Goal: Transaction & Acquisition: Purchase product/service

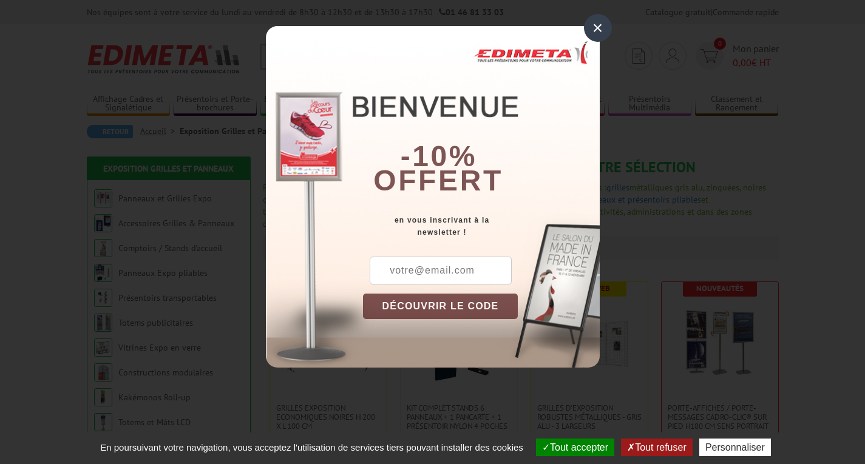
click at [600, 35] on div "×" at bounding box center [598, 28] width 28 height 28
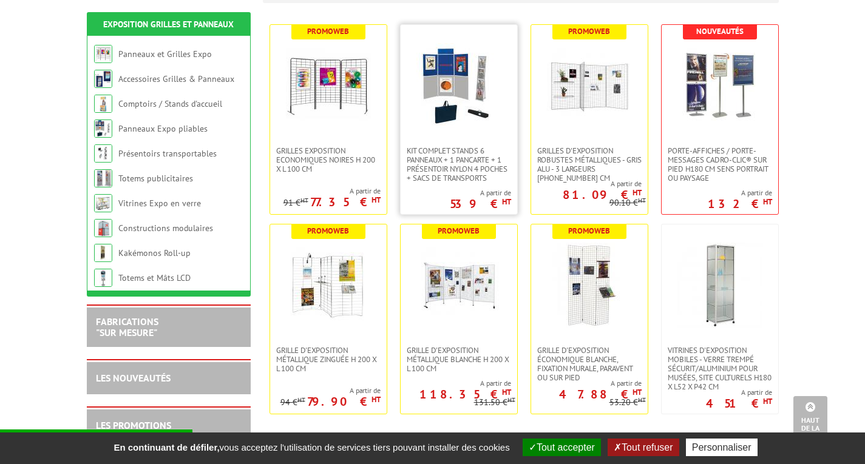
scroll to position [243, 0]
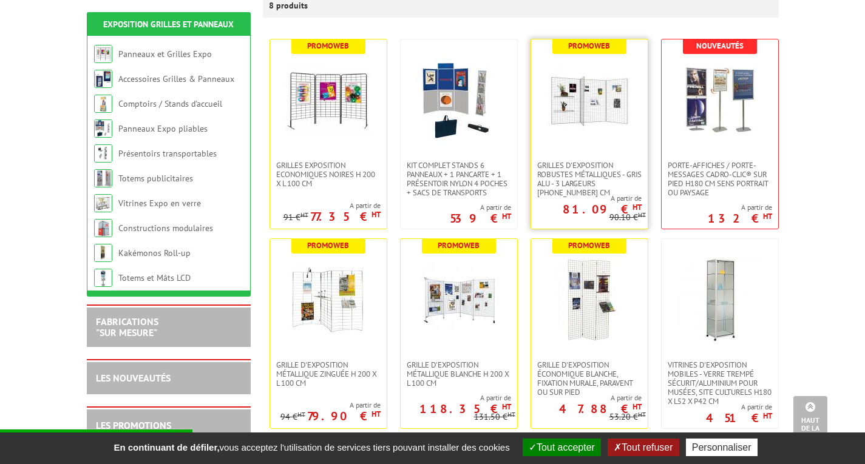
click at [622, 71] on img at bounding box center [589, 100] width 85 height 85
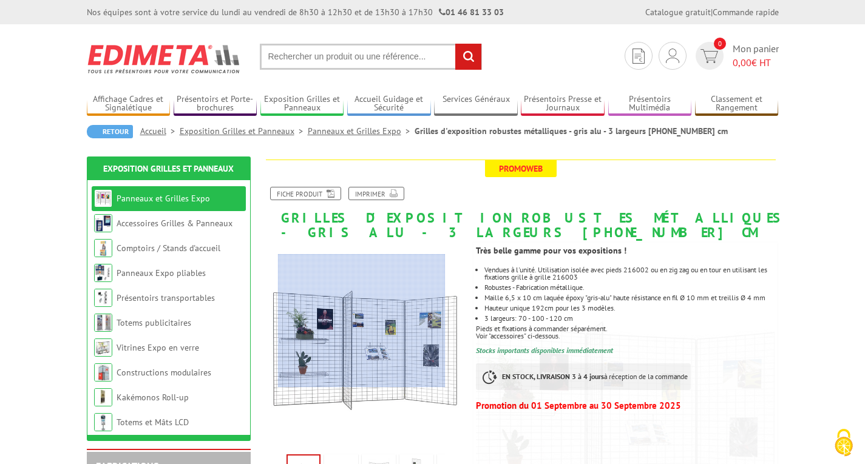
click at [353, 325] on div at bounding box center [362, 321] width 168 height 134
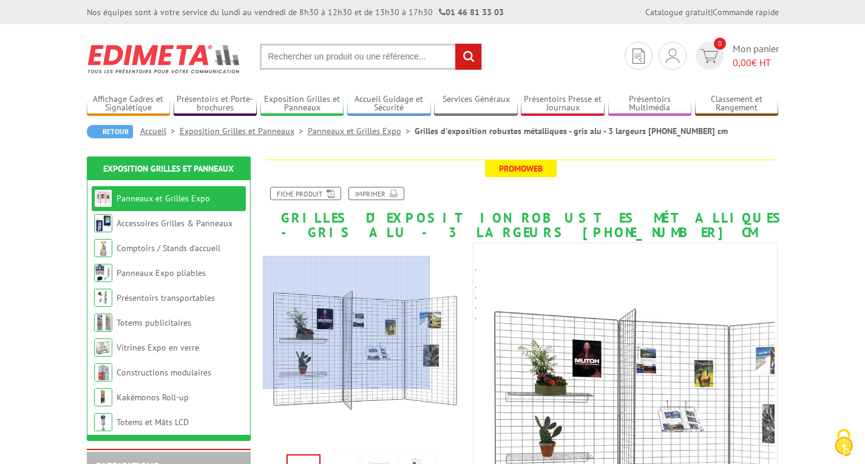
click at [310, 323] on div at bounding box center [347, 323] width 168 height 134
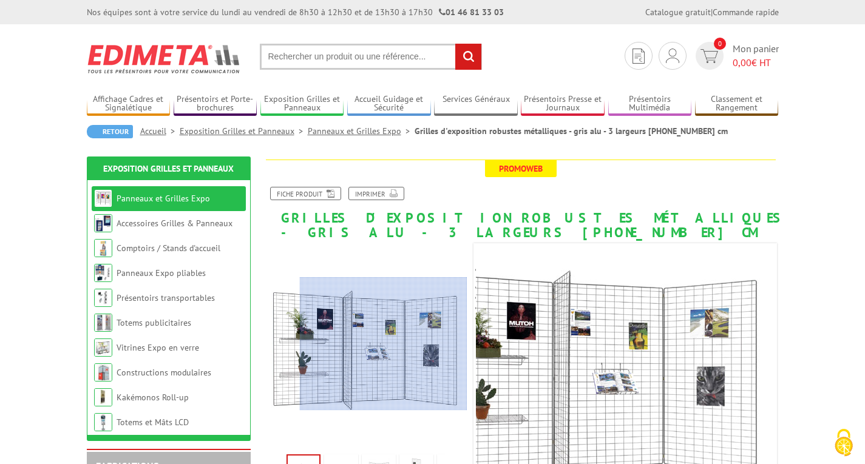
click at [398, 344] on div at bounding box center [384, 344] width 168 height 134
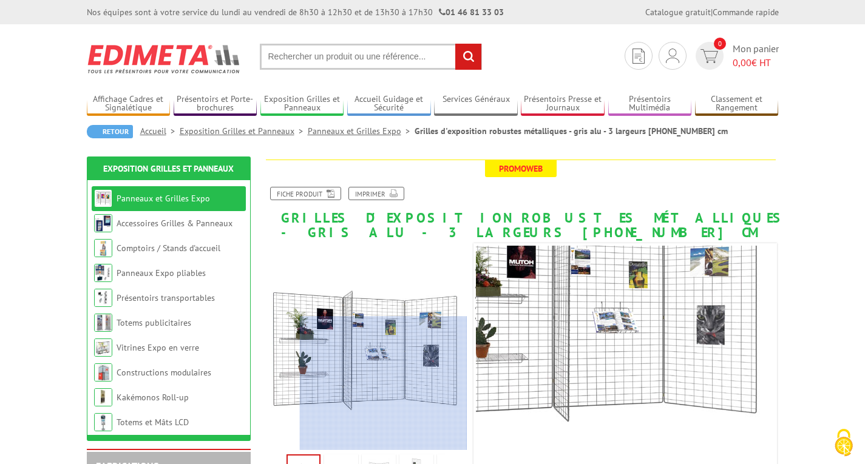
click at [394, 390] on div at bounding box center [384, 384] width 168 height 134
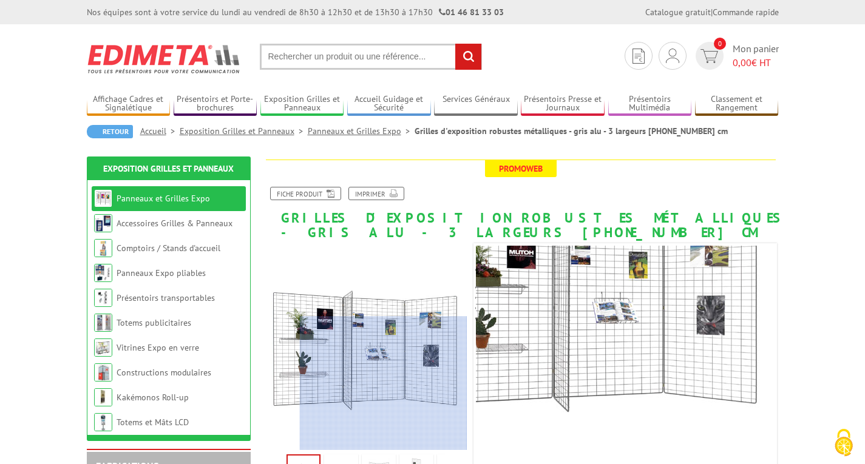
click at [391, 420] on div at bounding box center [384, 384] width 168 height 134
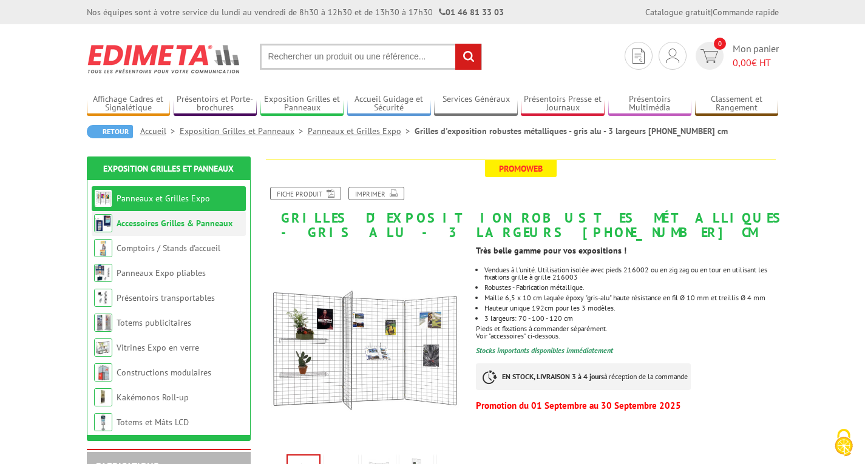
click at [200, 227] on link "Accessoires Grilles & Panneaux" at bounding box center [175, 223] width 116 height 11
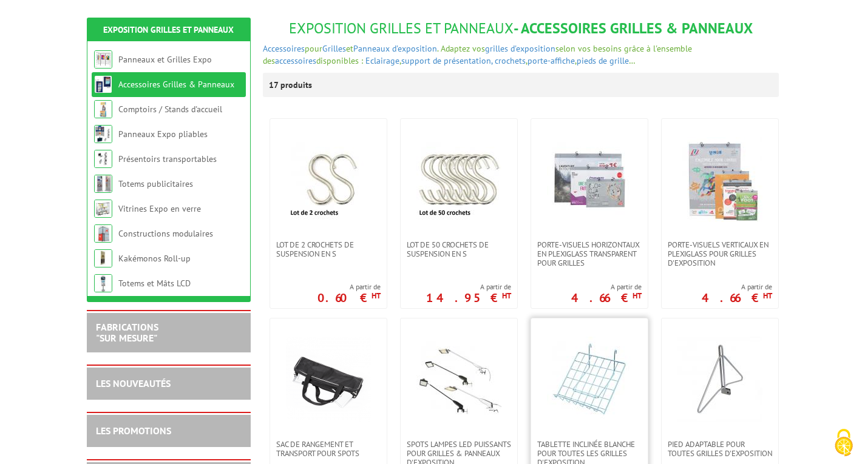
scroll to position [182, 0]
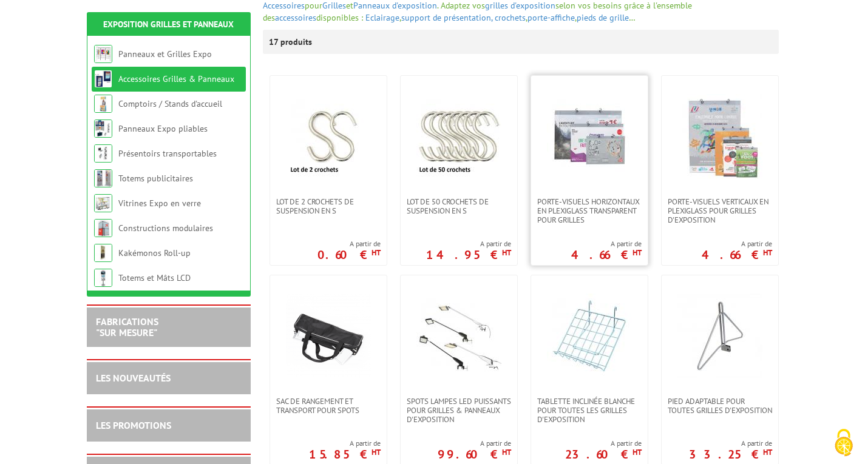
click at [598, 180] on link at bounding box center [589, 136] width 117 height 121
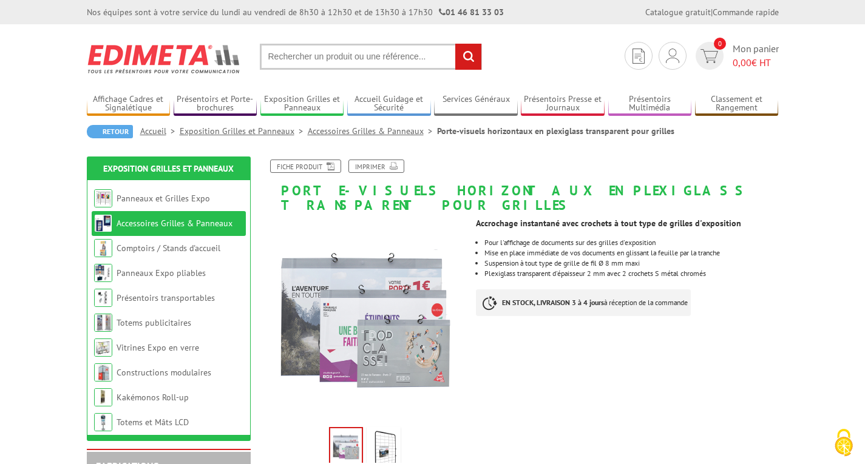
click at [785, 285] on div "Accrochage instantané avec crochets à tout type de grilles d'exposition Pour l'…" at bounding box center [631, 270] width 311 height 116
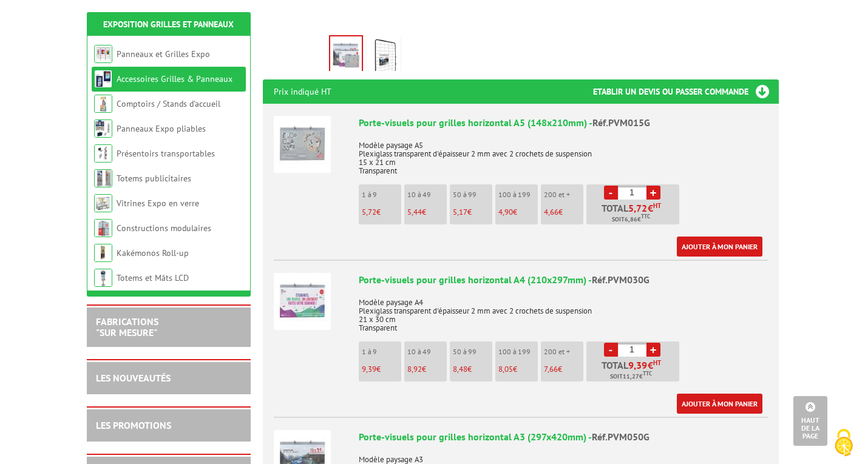
scroll to position [425, 0]
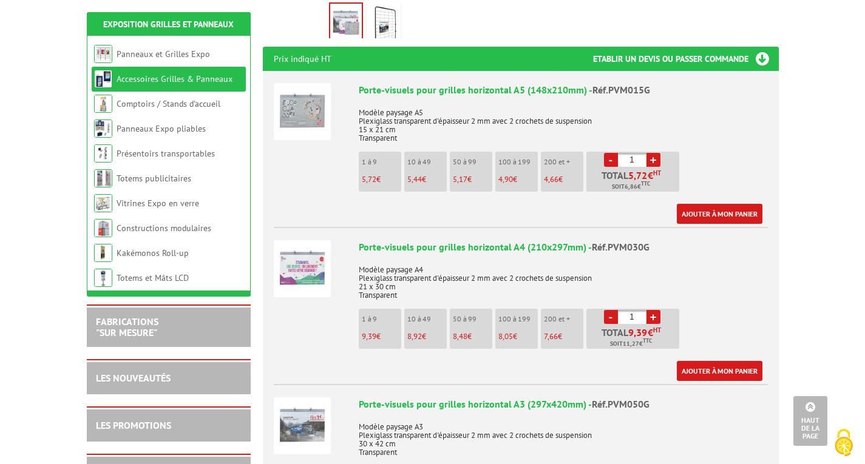
drag, startPoint x: 495, startPoint y: 307, endPoint x: 511, endPoint y: 305, distance: 16.0
click at [495, 309] on li "100 à 199 8,05 €" at bounding box center [516, 329] width 42 height 40
drag, startPoint x: 623, startPoint y: 301, endPoint x: 694, endPoint y: 306, distance: 71.2
click at [694, 306] on div "Porte-visuels pour grilles horizontal A4 (210x297mm) - Réf.PVM030G Modèle paysa…" at bounding box center [563, 310] width 409 height 141
type input "100"
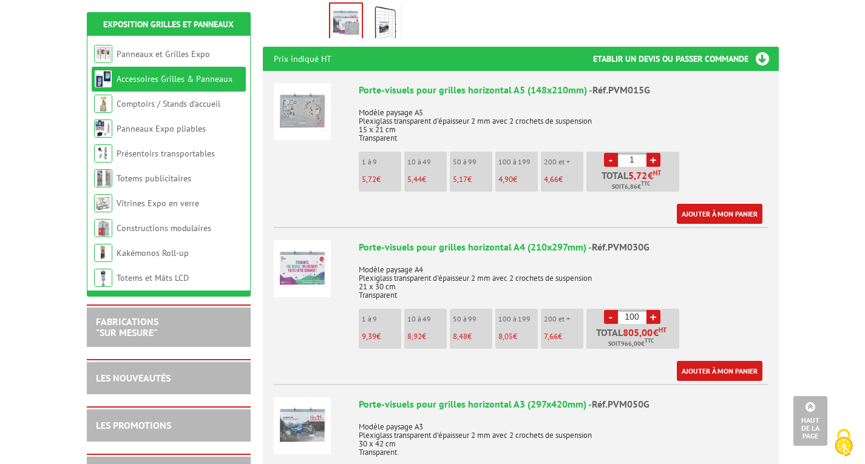
click at [723, 284] on p "Modèle paysage A4 Plexiglass transparent d'épaisseur 2 mm avec 2 crochets de su…" at bounding box center [563, 278] width 409 height 42
drag, startPoint x: 624, startPoint y: 145, endPoint x: 653, endPoint y: 145, distance: 29.1
click at [653, 152] on li "- 1 + Total 5,72 € HT Soit 6,86 € TTC" at bounding box center [632, 172] width 93 height 40
type input "1"
type input "9"
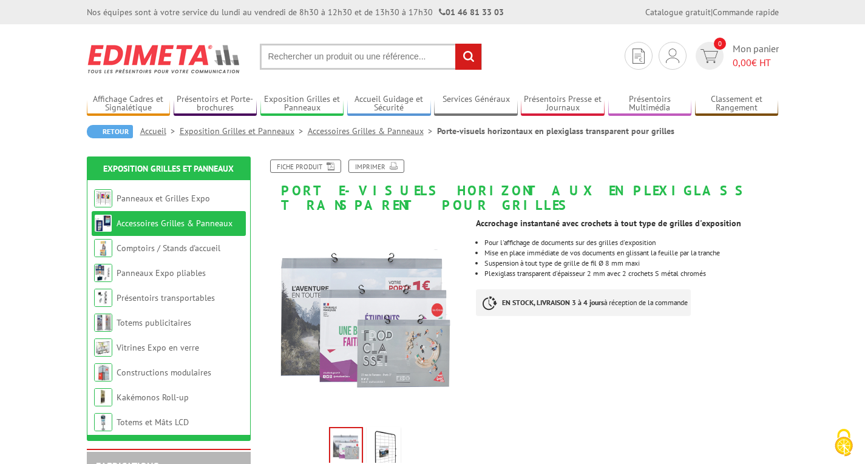
scroll to position [121, 0]
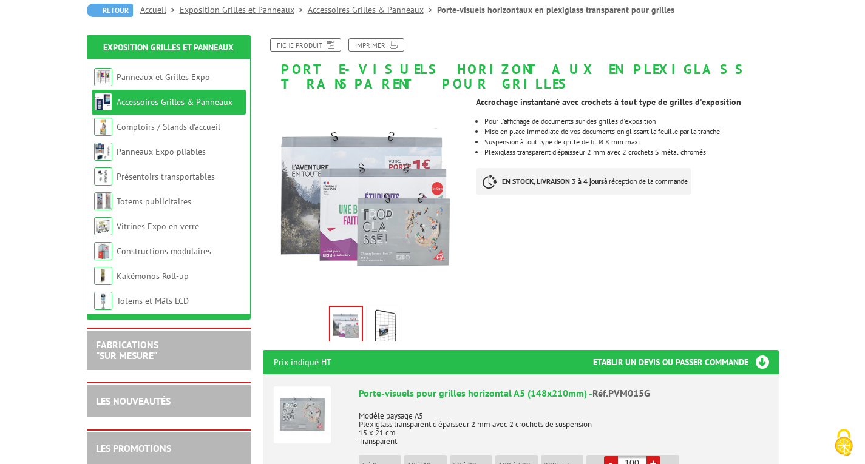
type input "100"
click at [391, 308] on img at bounding box center [383, 327] width 29 height 38
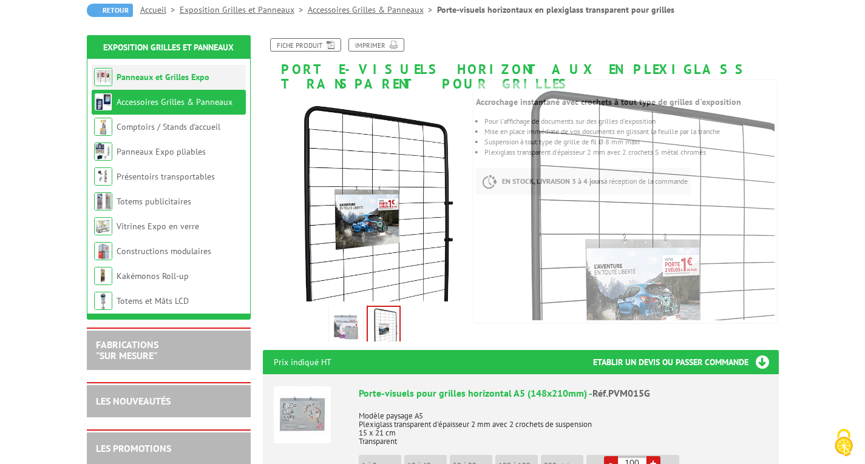
click at [191, 78] on link "Panneaux et Grilles Expo" at bounding box center [163, 77] width 93 height 11
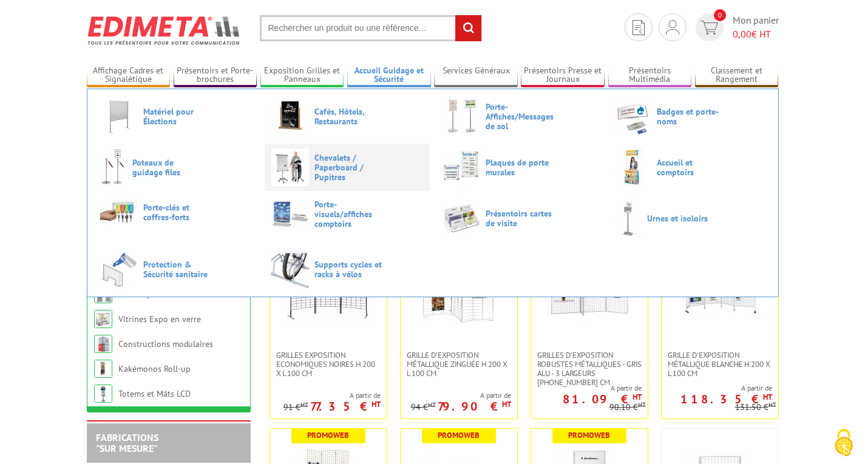
scroll to position [182, 0]
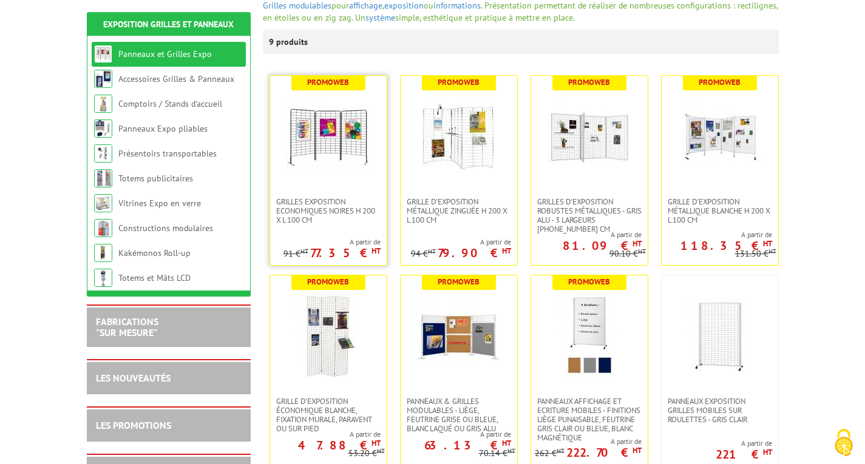
click at [329, 136] on img at bounding box center [328, 136] width 85 height 85
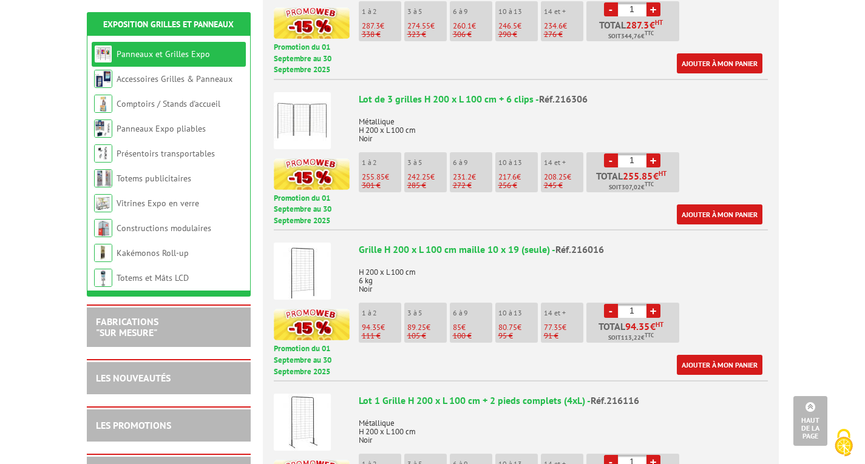
scroll to position [607, 0]
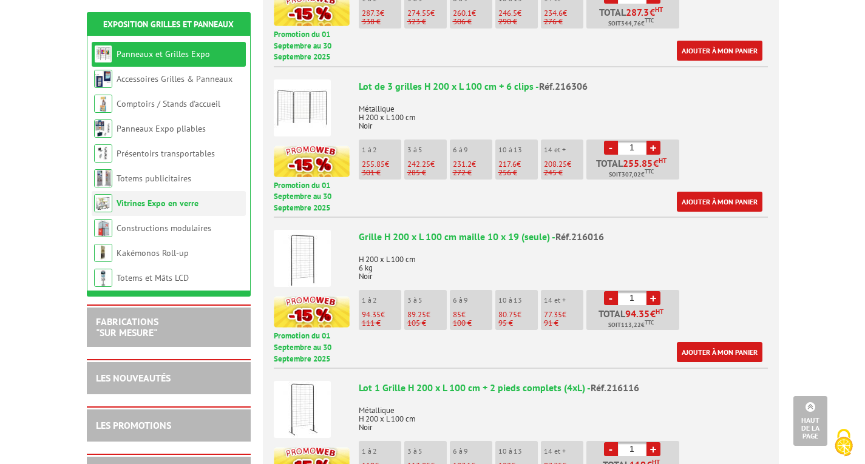
click at [138, 203] on link "Vitrines Expo en verre" at bounding box center [158, 203] width 82 height 11
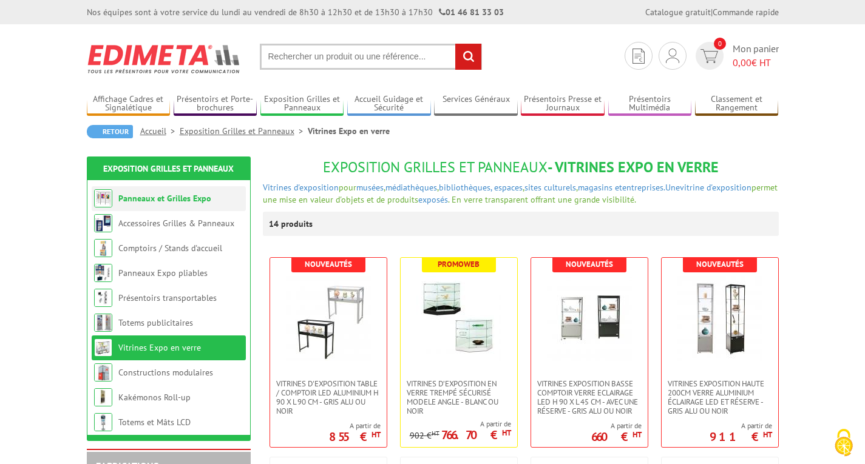
scroll to position [182, 0]
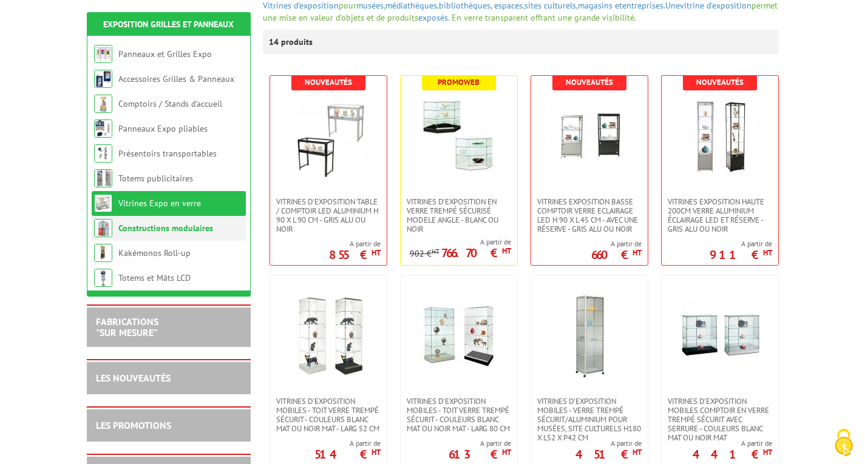
click at [144, 223] on link "Constructions modulaires" at bounding box center [165, 228] width 95 height 11
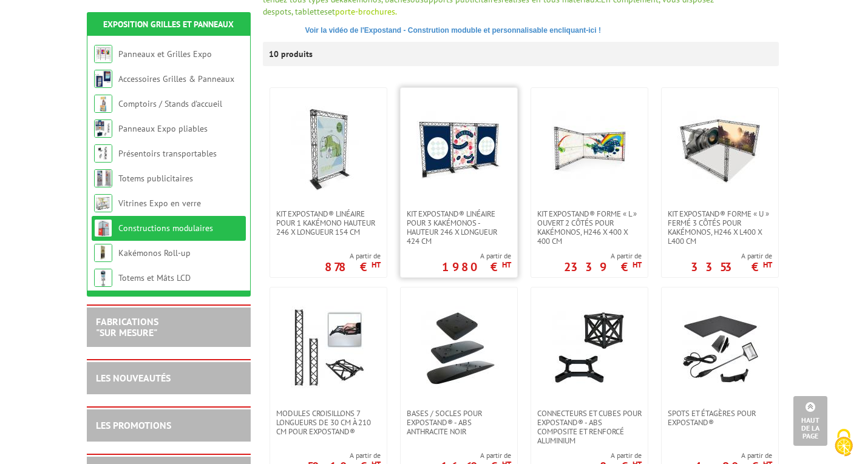
scroll to position [425, 0]
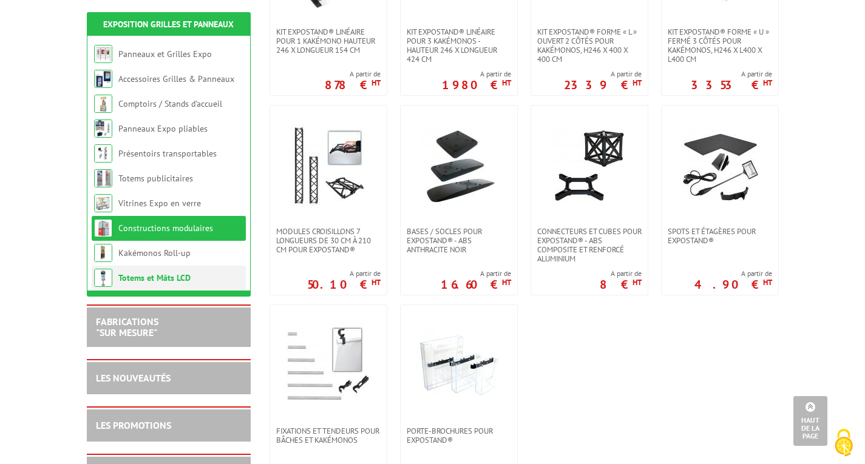
click at [152, 273] on link "Totems et Mâts LCD" at bounding box center [154, 278] width 72 height 11
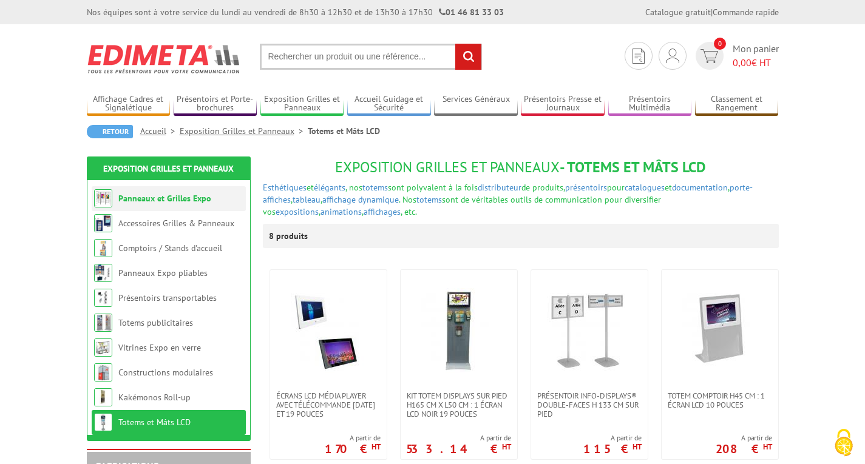
click at [154, 194] on link "Panneaux et Grilles Expo" at bounding box center [164, 198] width 93 height 11
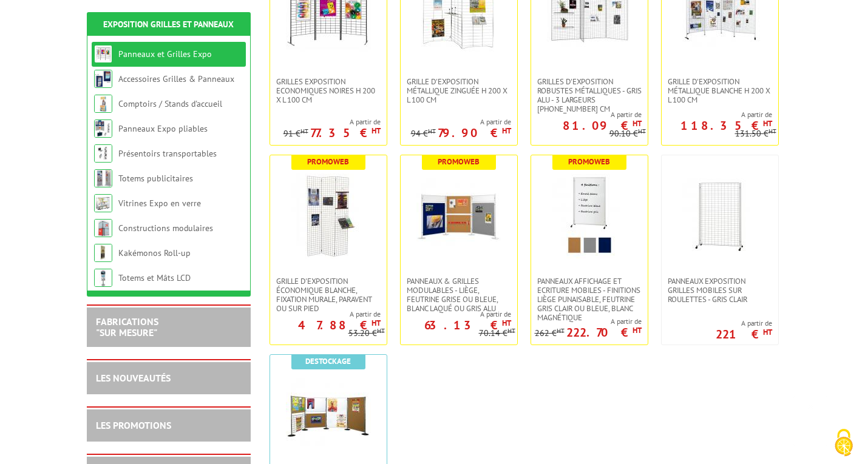
scroll to position [303, 0]
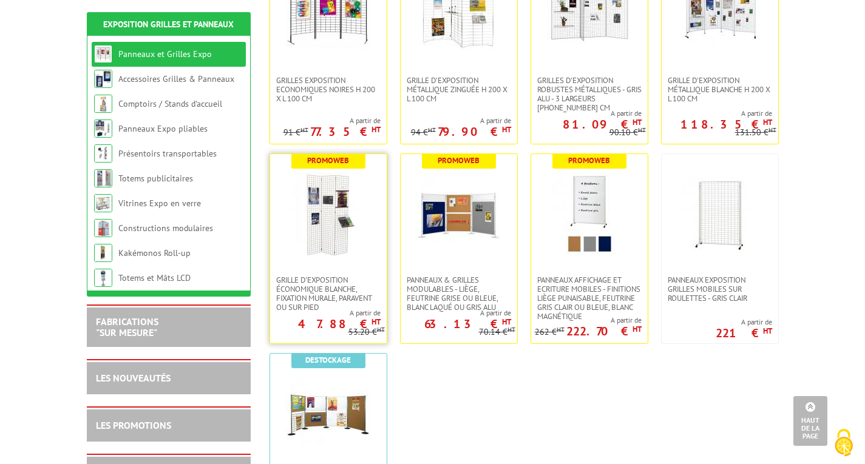
click at [328, 195] on img at bounding box center [328, 214] width 85 height 85
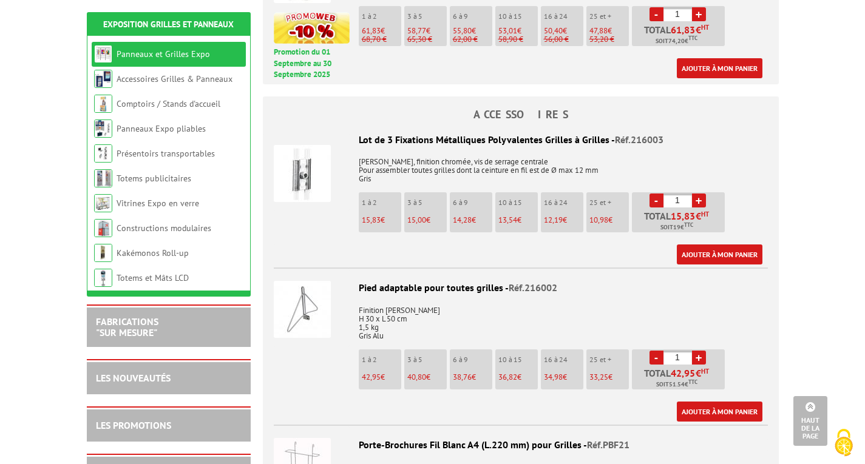
scroll to position [607, 0]
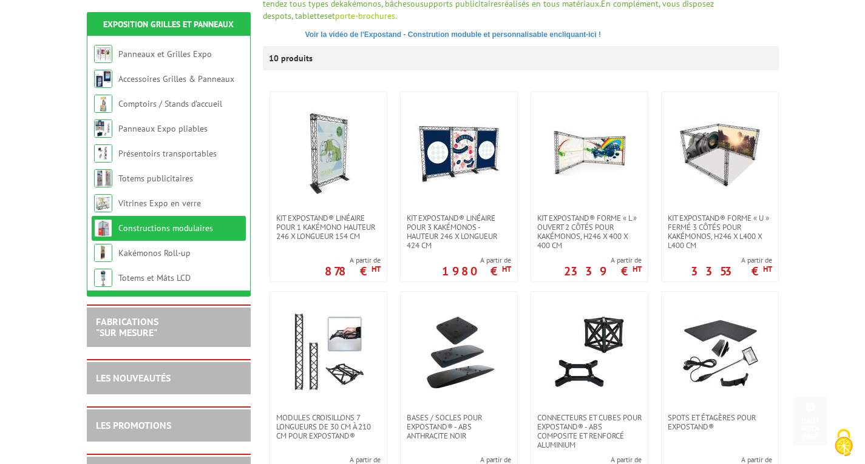
scroll to position [121, 0]
